Goal: Information Seeking & Learning: Learn about a topic

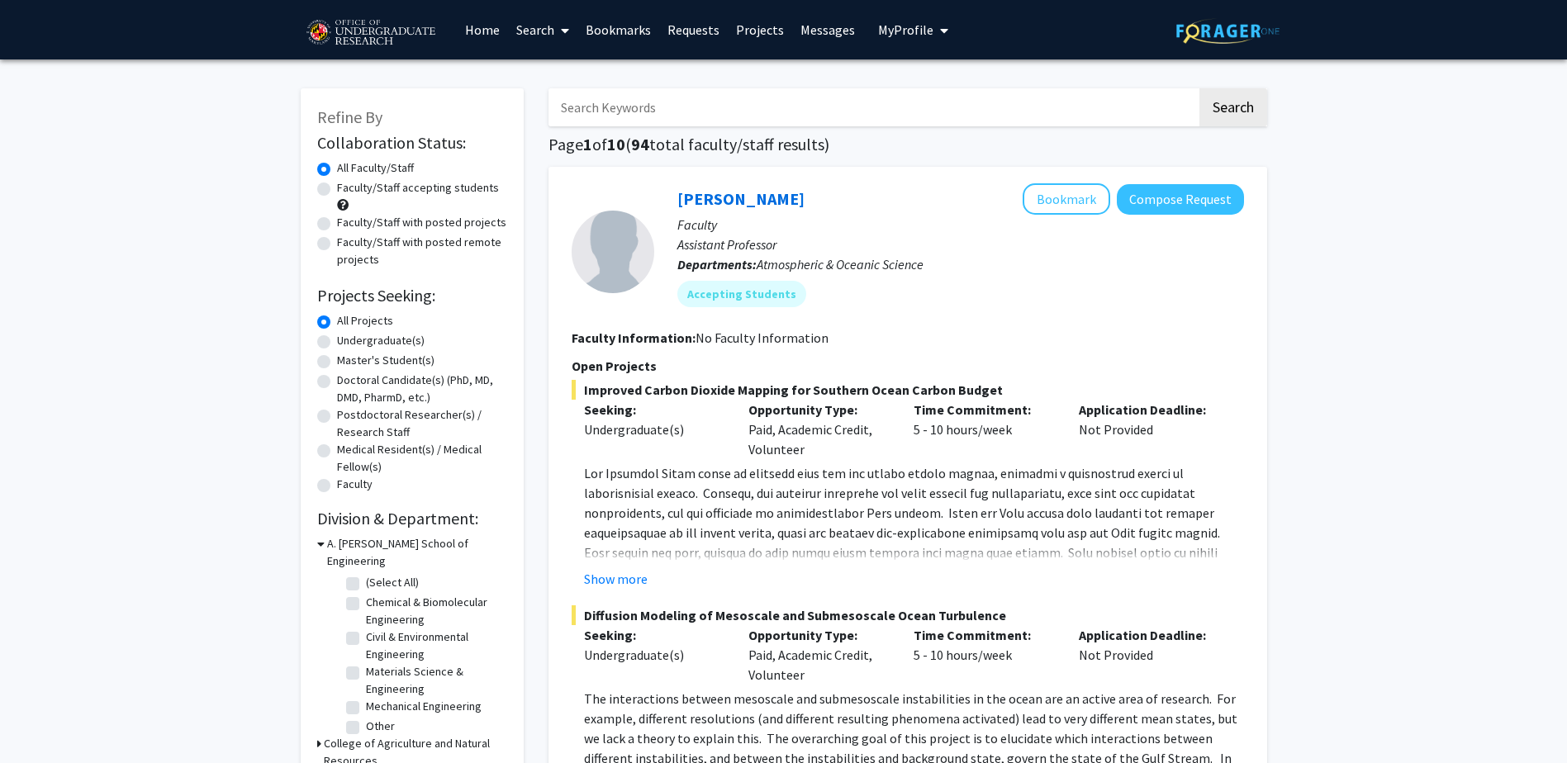
click at [358, 344] on label "Undergraduate(s)" at bounding box center [381, 340] width 88 height 17
click at [348, 343] on input "Undergraduate(s)" at bounding box center [342, 337] width 11 height 11
radio input "true"
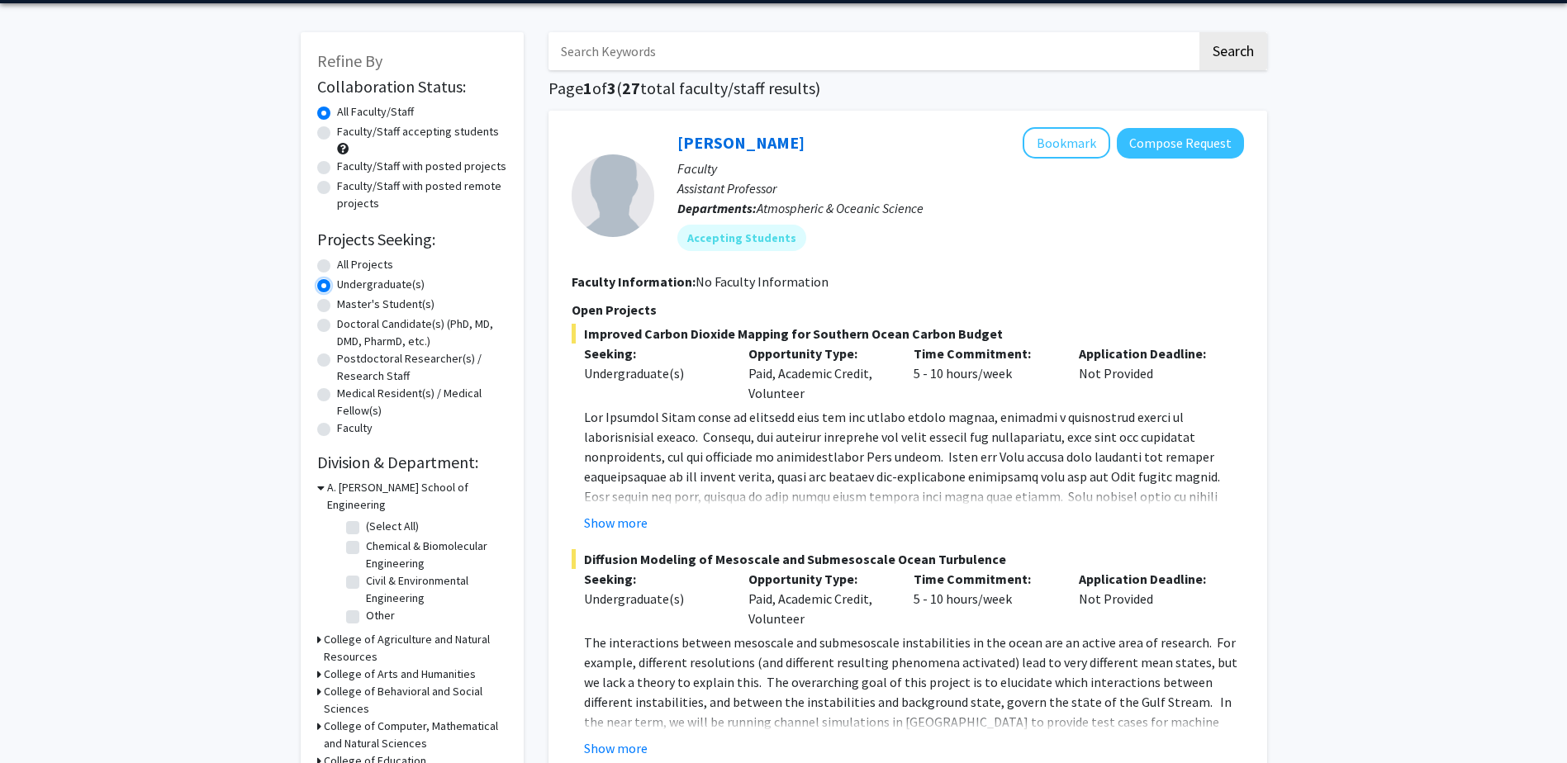
scroll to position [83, 0]
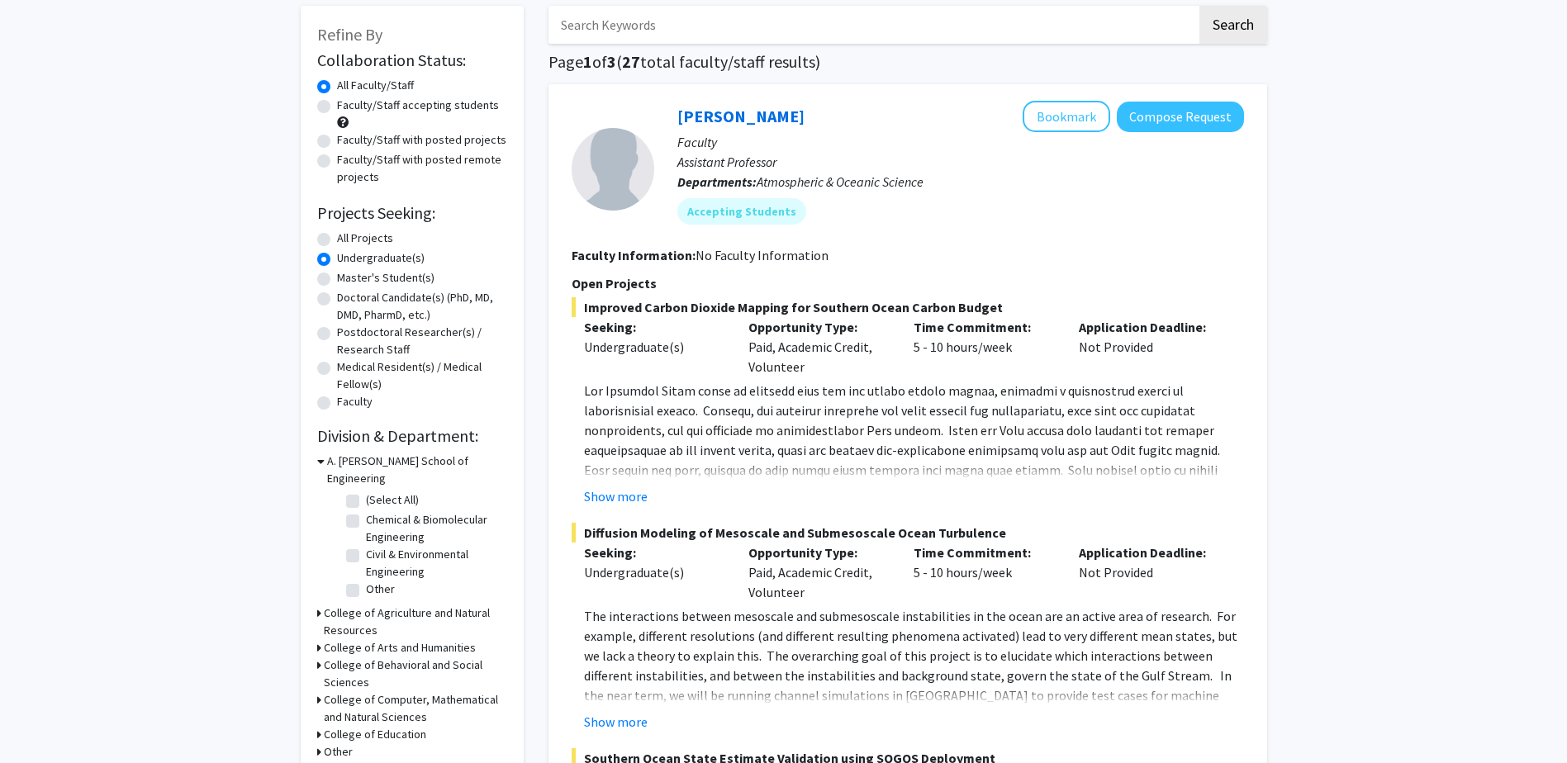
click at [319, 691] on icon at bounding box center [319, 699] width 4 height 17
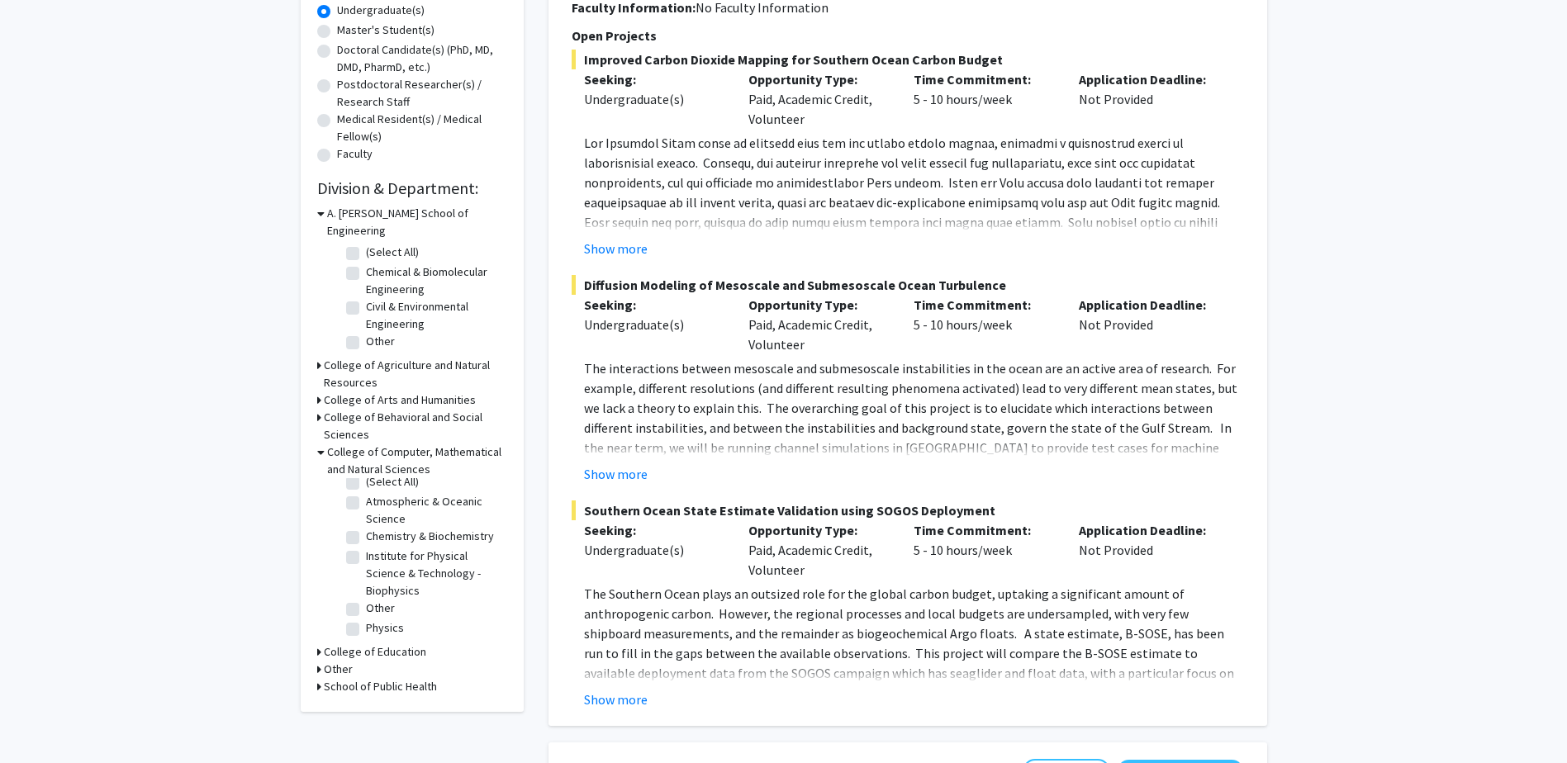
scroll to position [24, 0]
click at [328, 443] on h3 "College of Computer, Mathematical and Natural Sciences" at bounding box center [417, 460] width 180 height 35
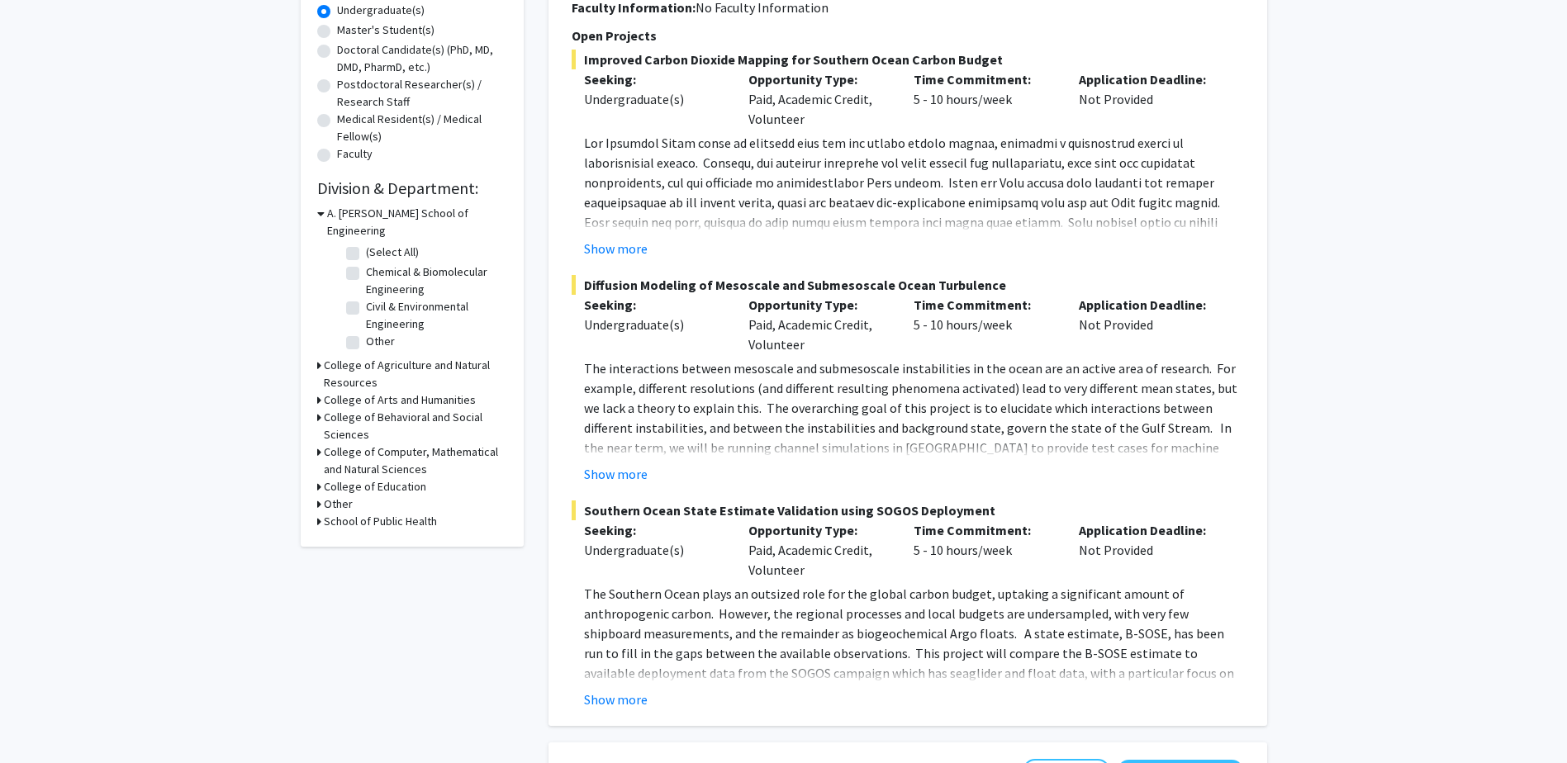
click at [366, 333] on label "Other" at bounding box center [380, 341] width 29 height 17
click at [366, 333] on input "Other" at bounding box center [371, 338] width 11 height 11
checkbox input "true"
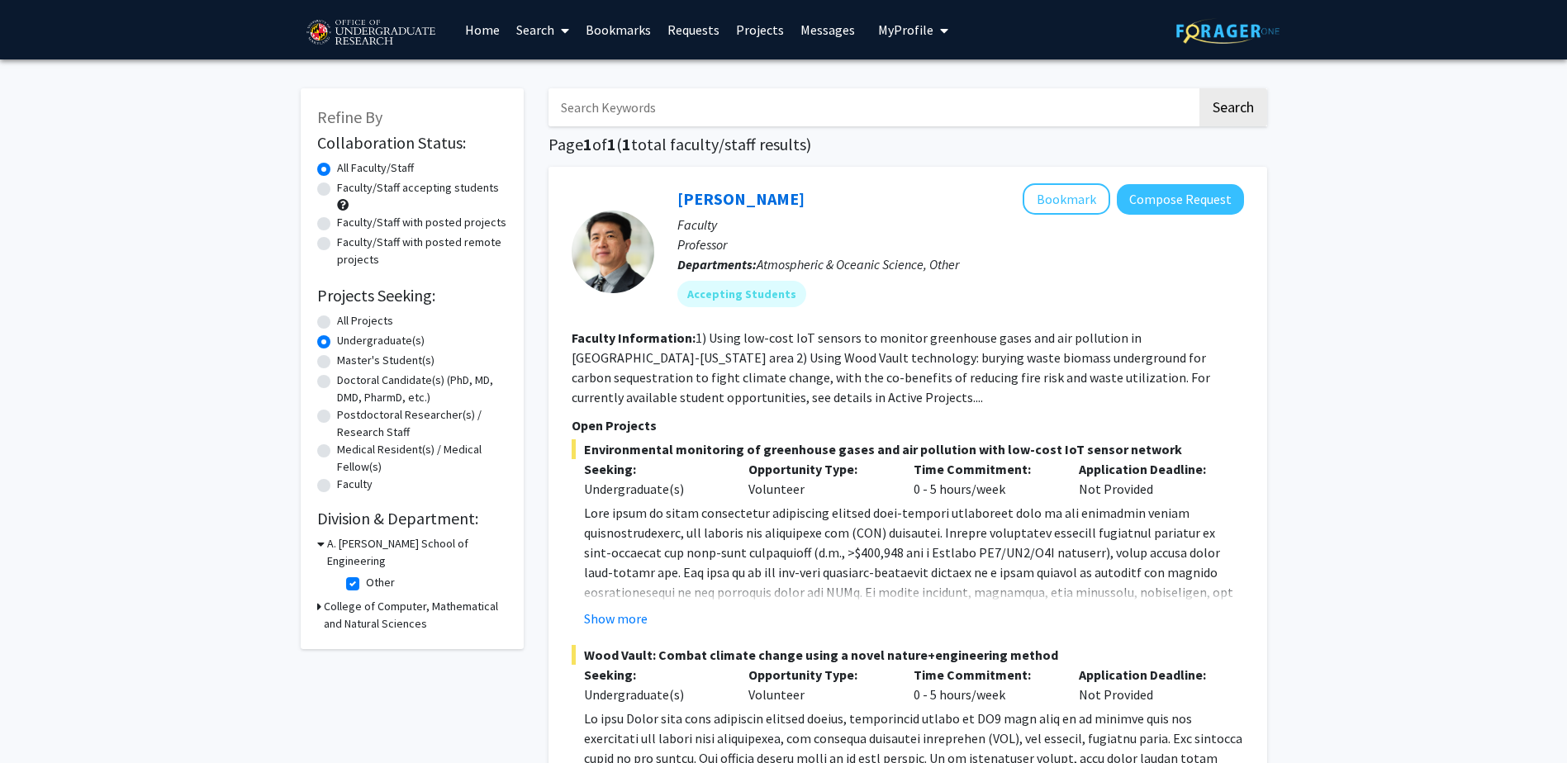
click at [366, 574] on label "Other" at bounding box center [380, 582] width 29 height 17
click at [366, 574] on input "Other" at bounding box center [371, 579] width 11 height 11
checkbox input "false"
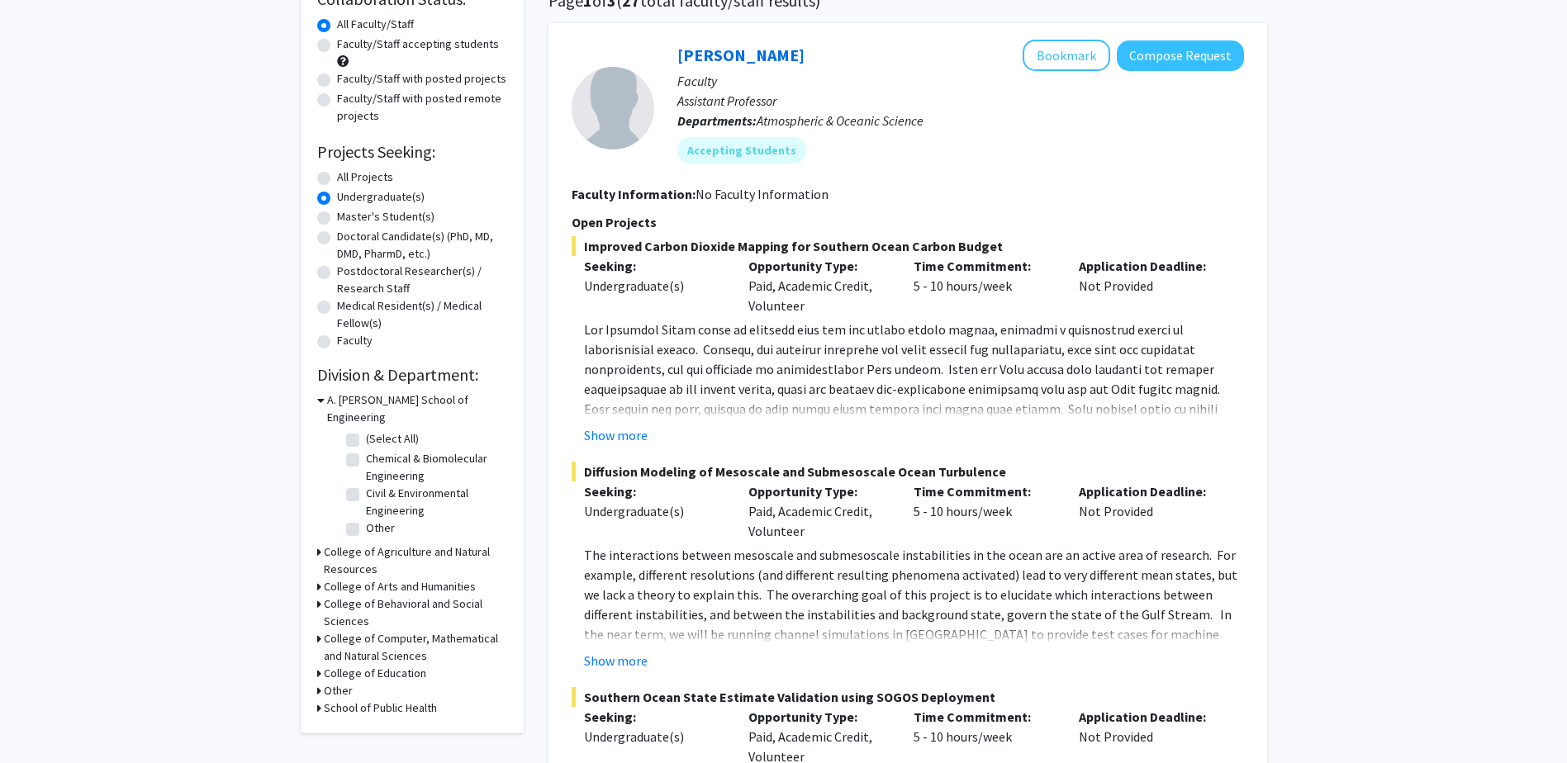
scroll to position [248, 0]
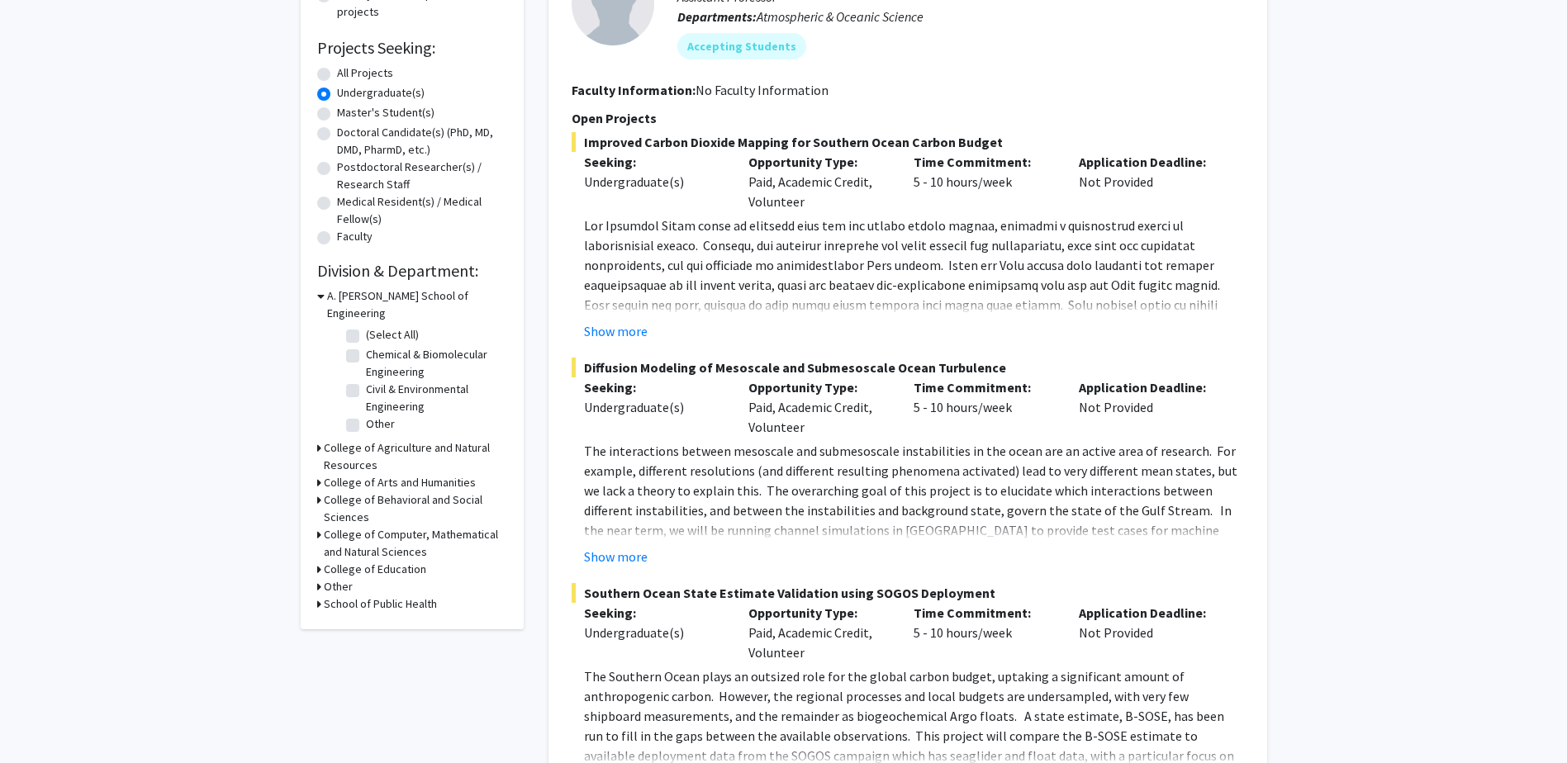
click at [329, 526] on h3 "College of Computer, Mathematical and Natural Sciences" at bounding box center [415, 543] width 183 height 35
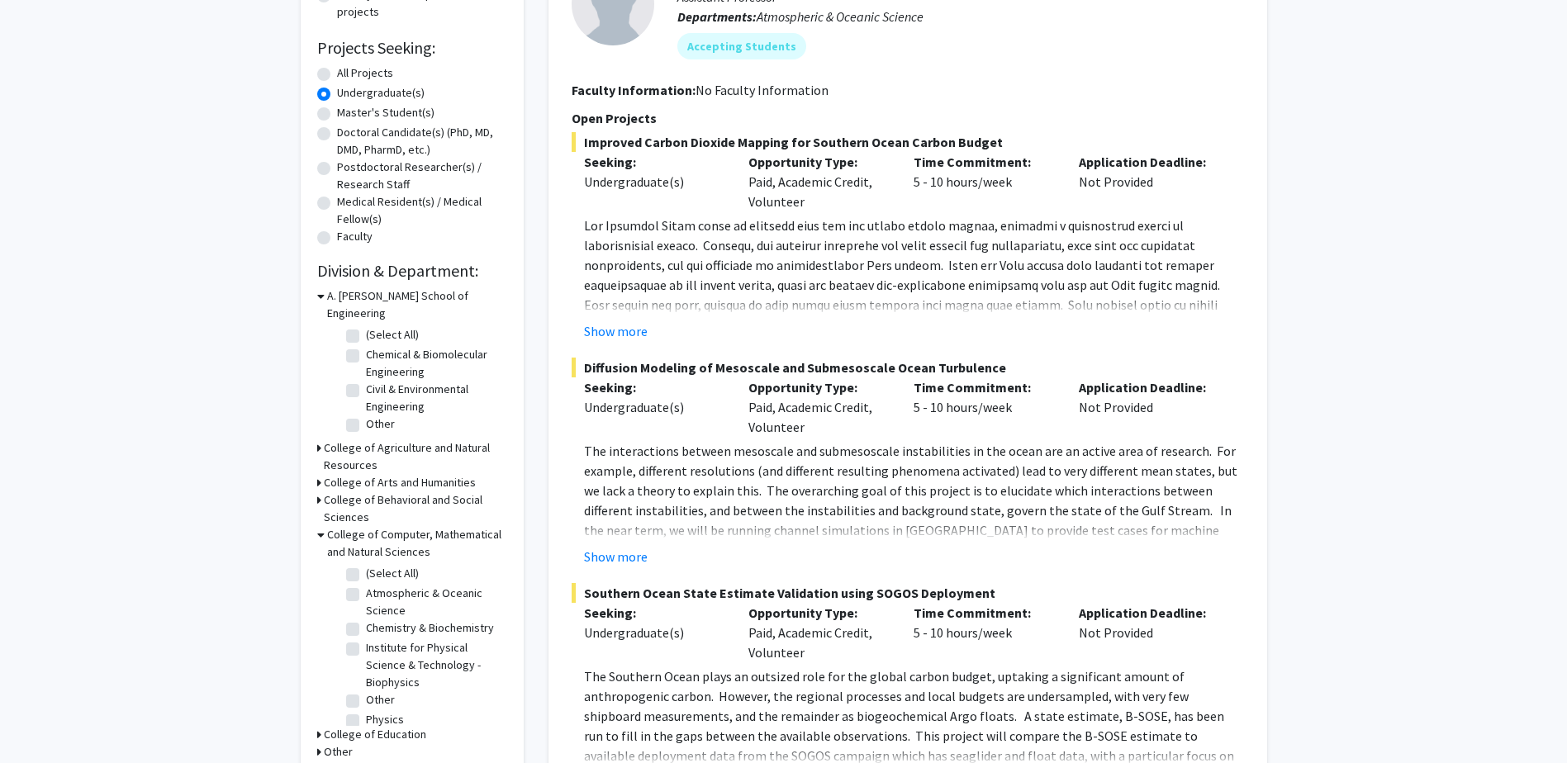
click at [366, 696] on label "Other" at bounding box center [380, 699] width 29 height 17
click at [366, 696] on input "Other" at bounding box center [371, 696] width 11 height 11
checkbox input "true"
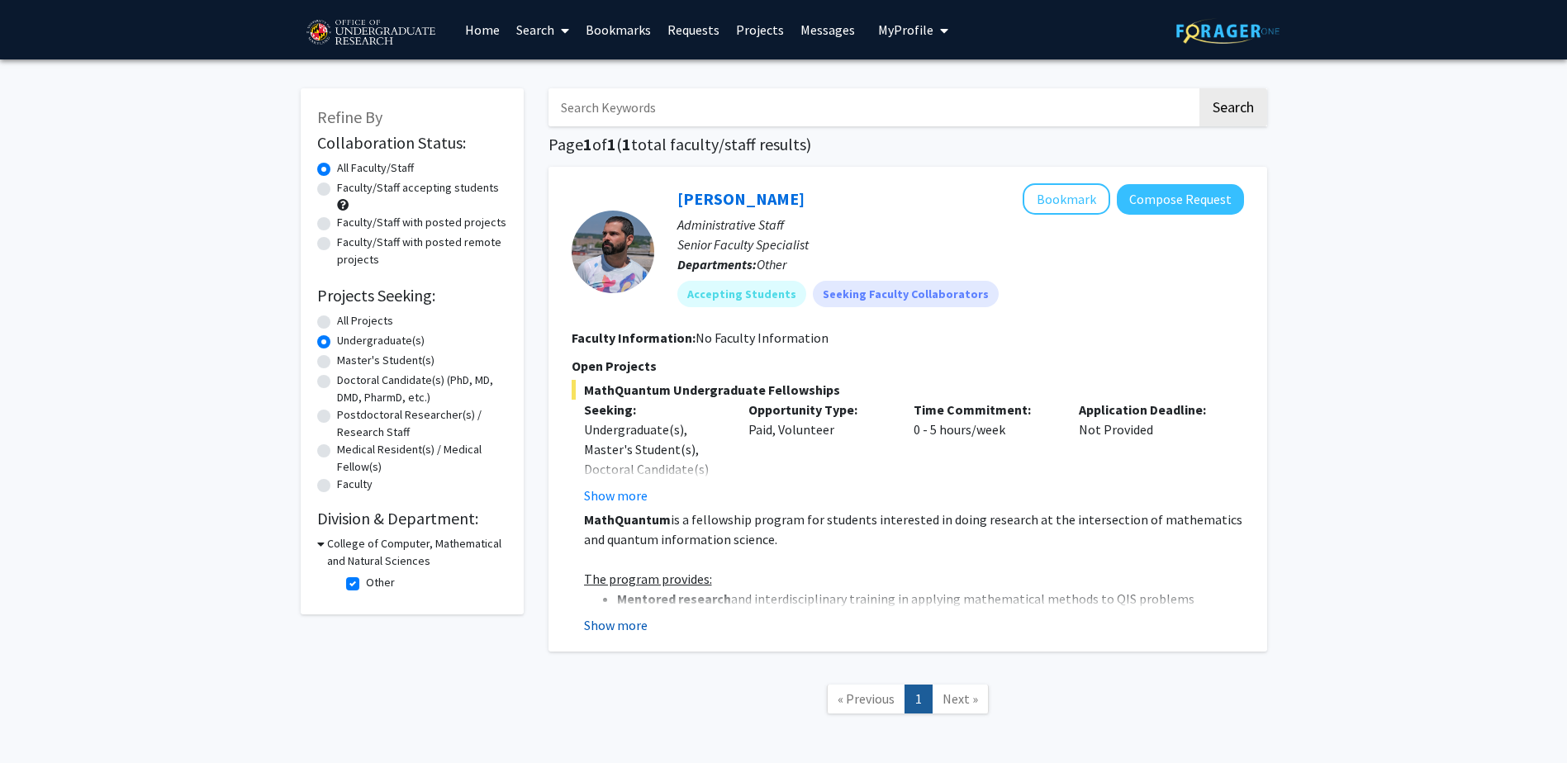
click at [622, 628] on button "Show more" at bounding box center [616, 625] width 64 height 20
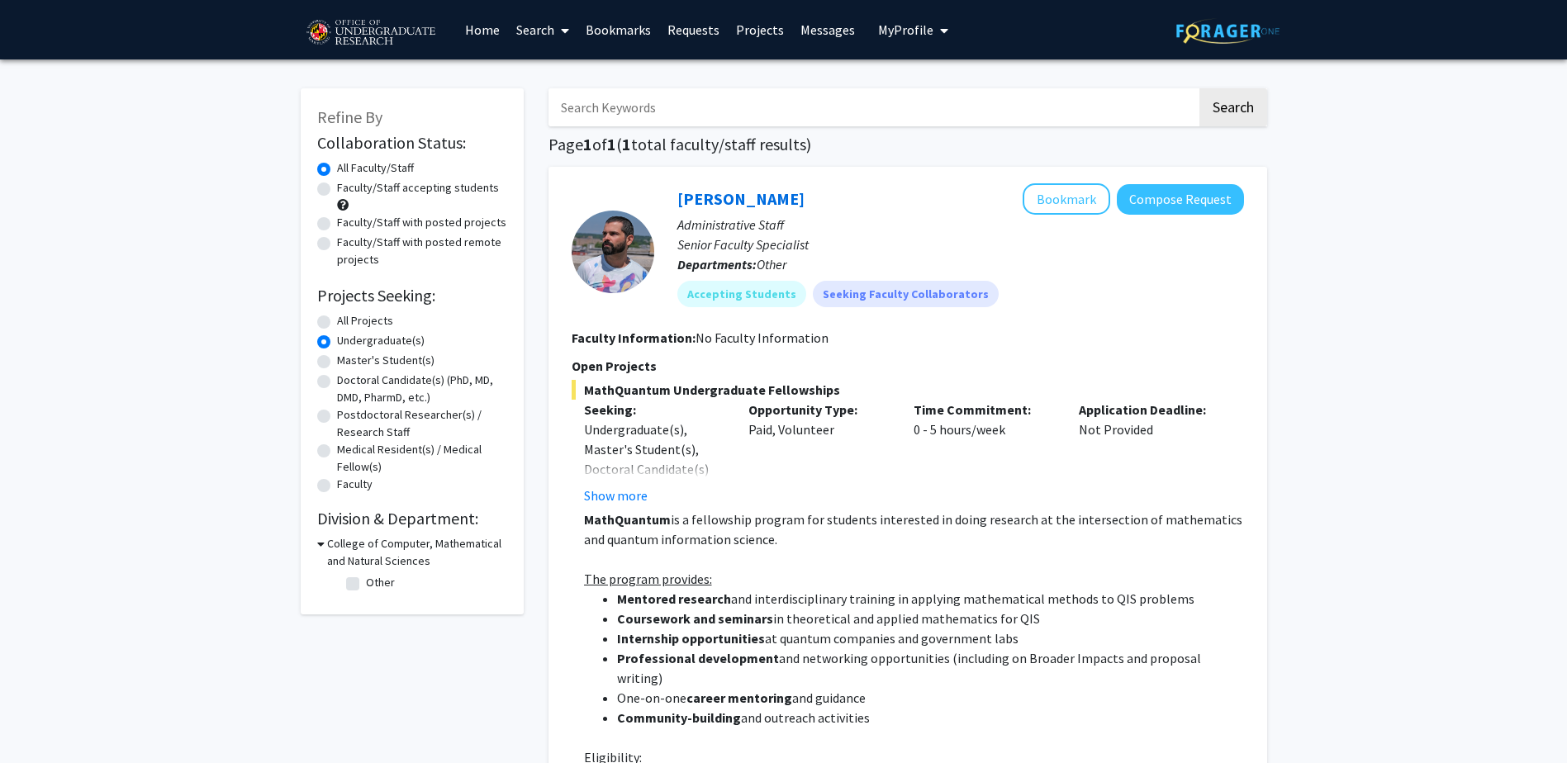
checkbox input "false"
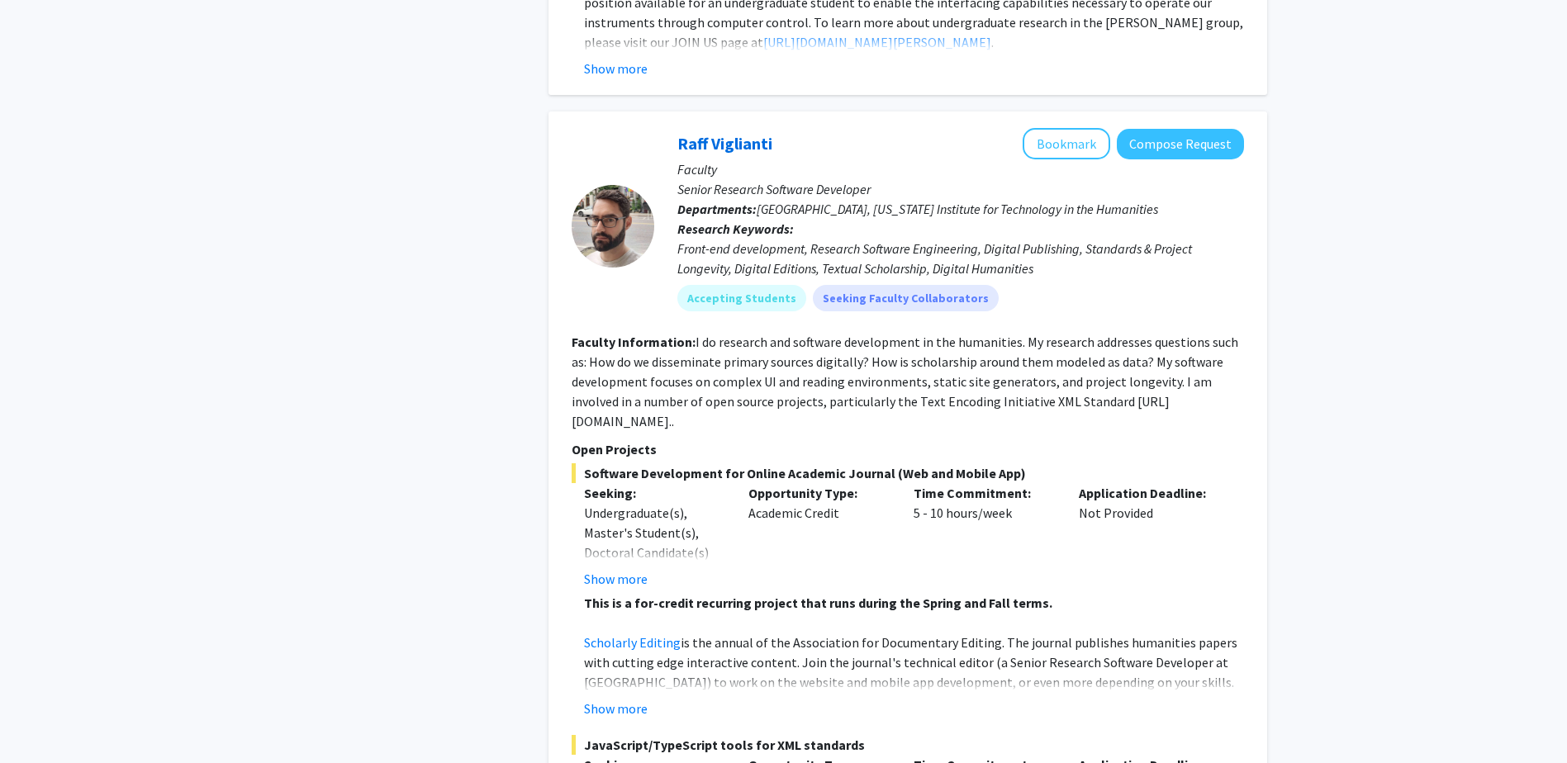
scroll to position [7185, 0]
